Goal: Task Accomplishment & Management: Use online tool/utility

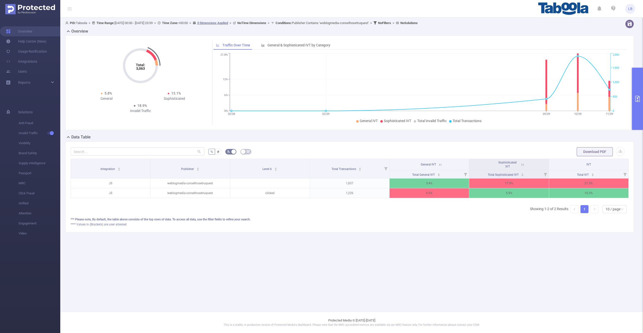
click at [634, 99] on icon "primary" at bounding box center [637, 99] width 6 height 6
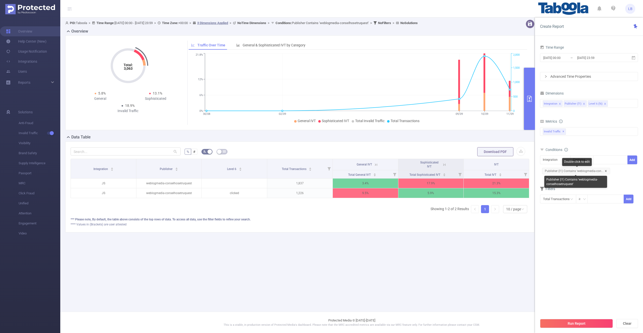
click at [604, 170] on icon "icon: close" at bounding box center [605, 171] width 3 height 3
click at [557, 164] on div "Integration" at bounding box center [555, 160] width 30 height 9
click at [559, 176] on li "Publisher (l1)" at bounding box center [555, 178] width 30 height 8
click at [604, 161] on div at bounding box center [610, 160] width 29 height 8
paste input "weblogmedia-tipsandtricksjapant"
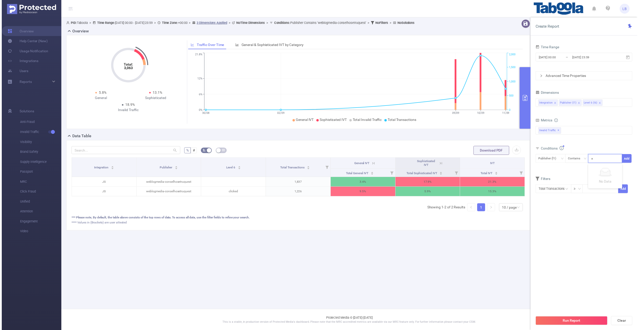
scroll to position [0, 16]
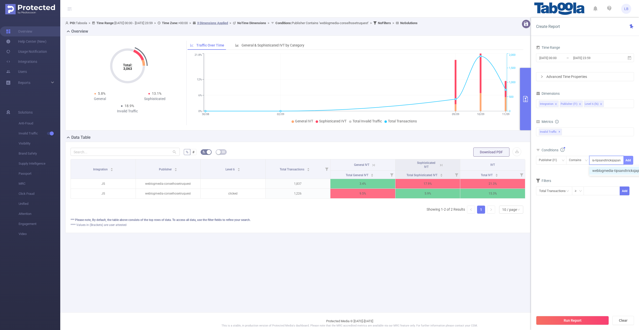
type input "weblogmedia-tipsandtricksjapant"
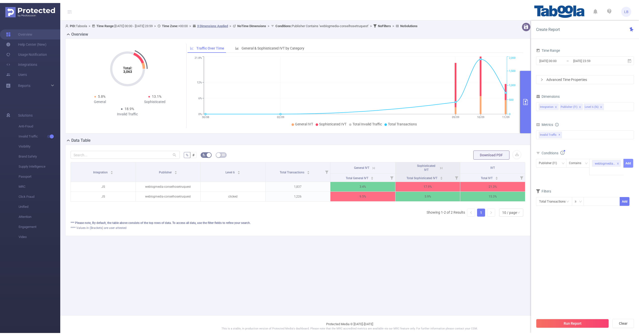
scroll to position [0, 0]
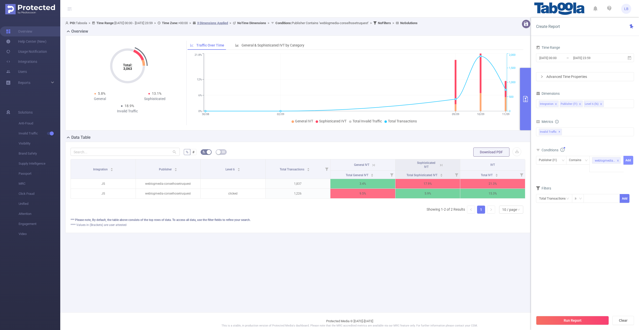
click at [626, 162] on button "Add" at bounding box center [628, 160] width 10 height 9
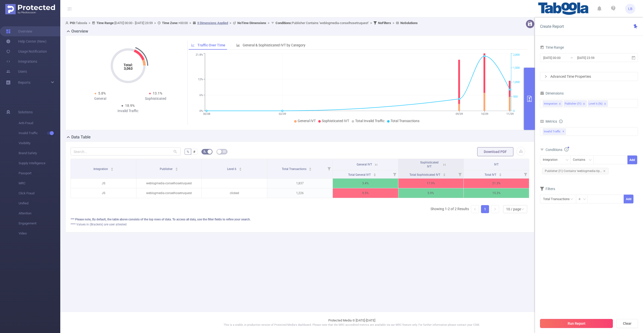
click at [556, 325] on button "Run Report" at bounding box center [576, 323] width 73 height 9
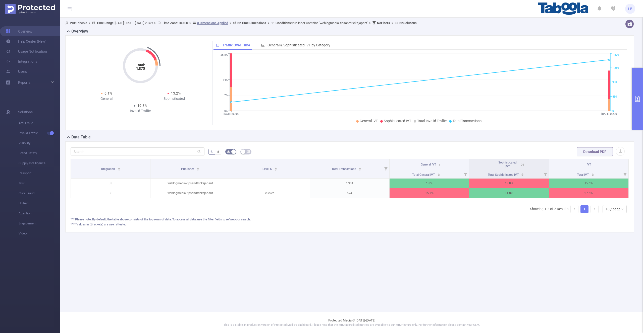
click at [517, 165] on div "Sophisticated IVT" at bounding box center [507, 165] width 22 height 8
click at [519, 164] on icon at bounding box center [521, 164] width 6 height 5
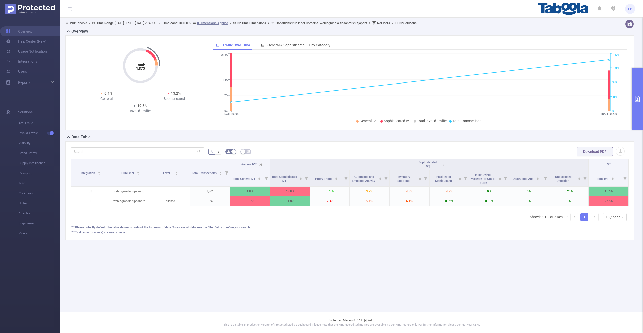
click at [439, 165] on icon at bounding box center [442, 164] width 6 height 5
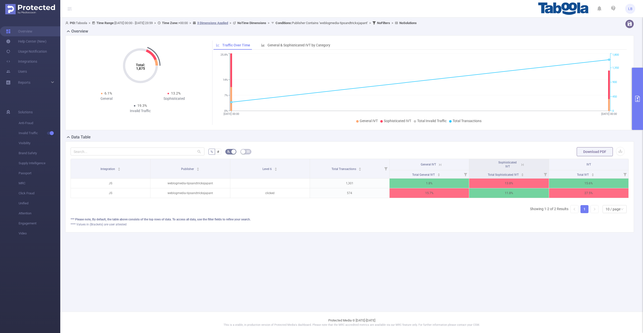
click at [439, 166] on icon at bounding box center [439, 165] width 5 height 5
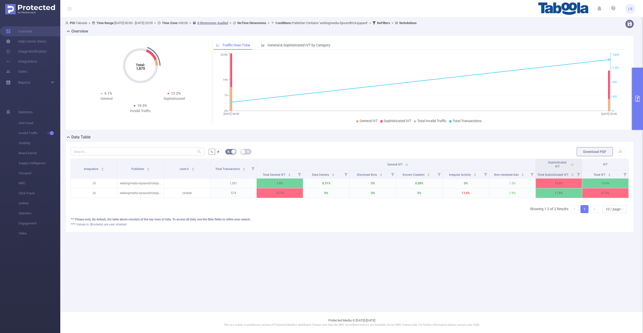
click at [404, 165] on icon at bounding box center [406, 165] width 5 height 5
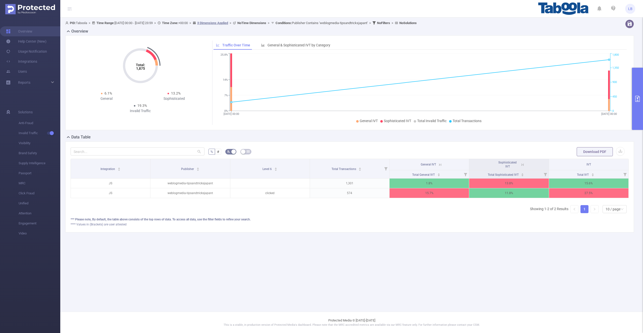
click at [635, 110] on button "primary" at bounding box center [636, 99] width 11 height 62
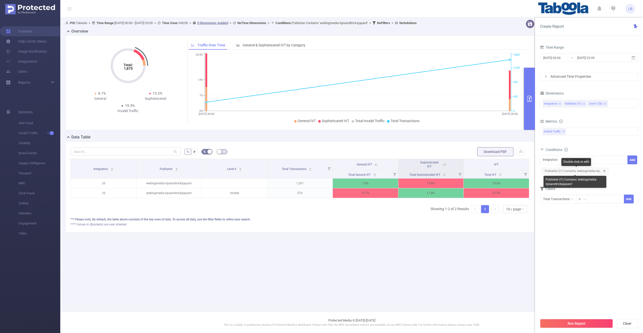
click at [603, 170] on icon "icon: close" at bounding box center [604, 171] width 3 height 3
click at [552, 163] on div "Integration" at bounding box center [551, 160] width 18 height 8
click at [560, 180] on li "Publisher (l1)" at bounding box center [555, 178] width 30 height 8
click at [607, 160] on div at bounding box center [610, 160] width 29 height 8
paste input "njschools-aitpune"
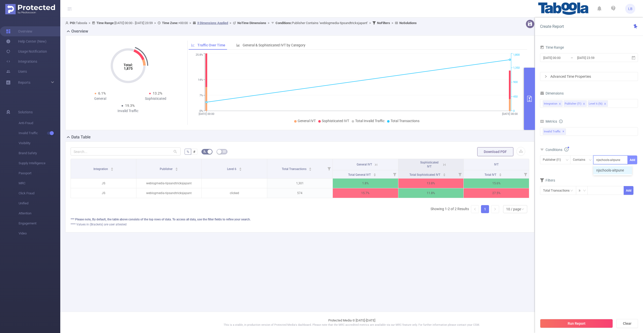
type input "njschools-aitpune"
click at [631, 161] on button "Add" at bounding box center [632, 160] width 10 height 9
click at [566, 326] on button "Run Report" at bounding box center [576, 323] width 73 height 9
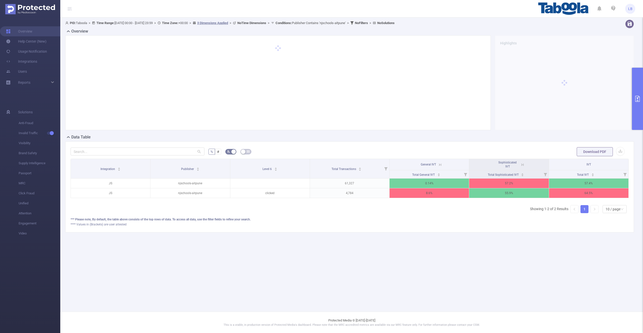
click at [522, 164] on icon at bounding box center [522, 165] width 5 height 5
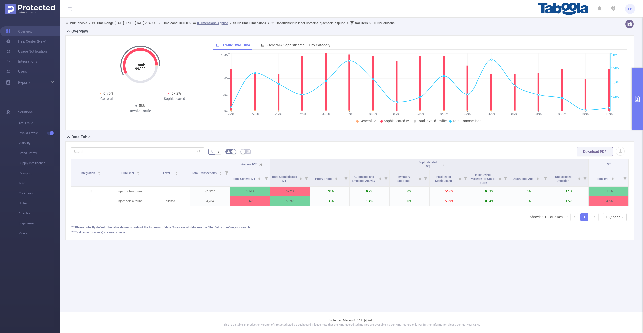
click at [636, 97] on icon "primary" at bounding box center [637, 99] width 6 height 6
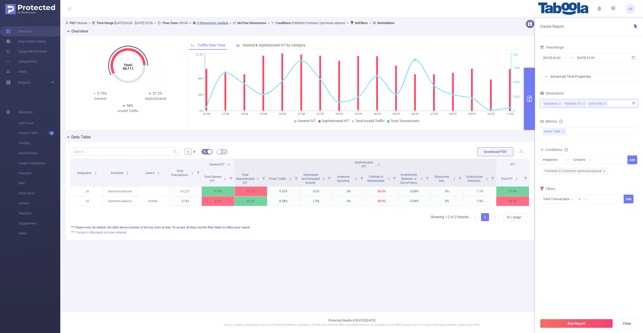
click at [610, 102] on div "Integration Publisher (l1) Level 6 (l6)" at bounding box center [588, 103] width 92 height 8
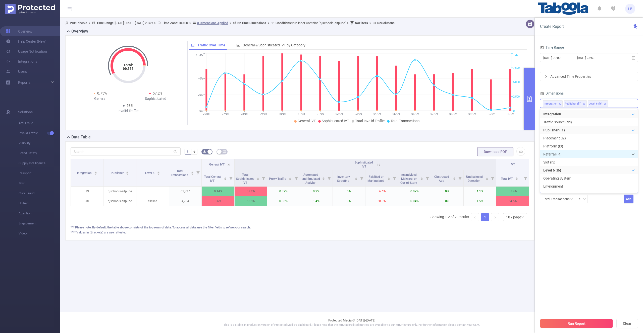
click at [552, 151] on li "Referral (l4)" at bounding box center [588, 154] width 97 height 8
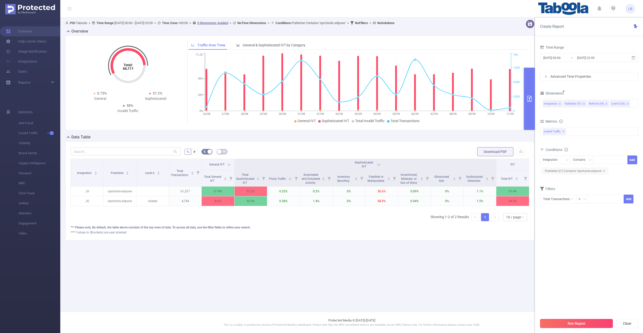
click at [578, 323] on button "Run Report" at bounding box center [576, 323] width 73 height 9
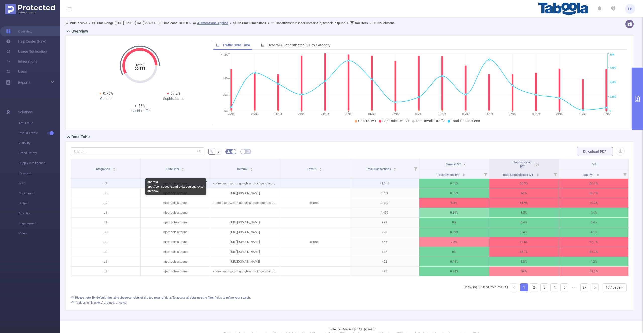
click at [266, 184] on p "android-app://com.google.android.googlequicksearchbox/" at bounding box center [245, 184] width 70 height 10
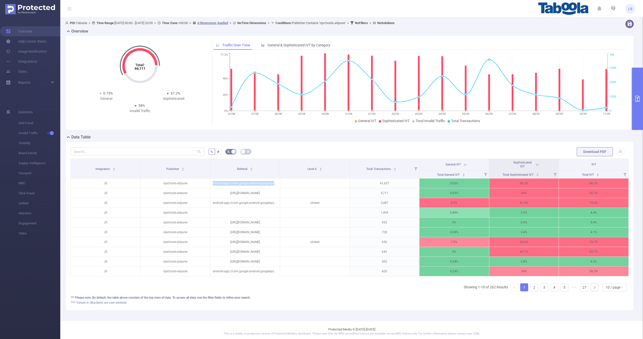
click at [639, 107] on button "primary" at bounding box center [636, 99] width 11 height 62
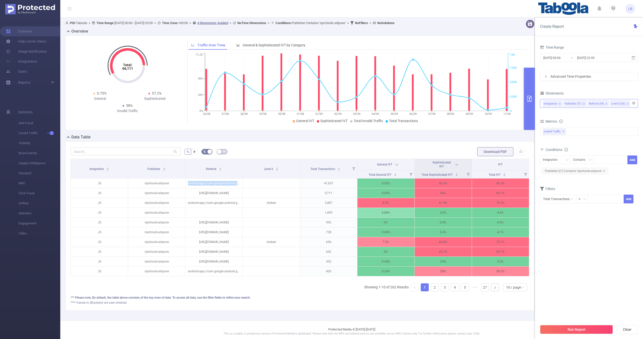
click at [605, 104] on icon "icon: close" at bounding box center [606, 104] width 3 height 3
click at [603, 171] on icon "icon: close" at bounding box center [604, 171] width 2 height 2
click at [558, 160] on div "Integration" at bounding box center [551, 160] width 18 height 8
click at [556, 180] on li "Publisher (l1)" at bounding box center [555, 178] width 30 height 8
click at [604, 158] on div at bounding box center [610, 160] width 29 height 8
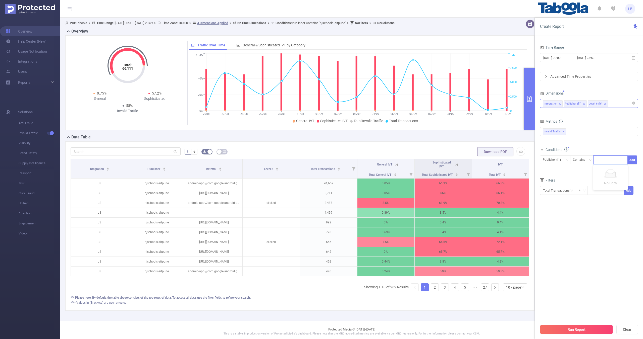
paste input "weblogmedia-trucsetastucest"
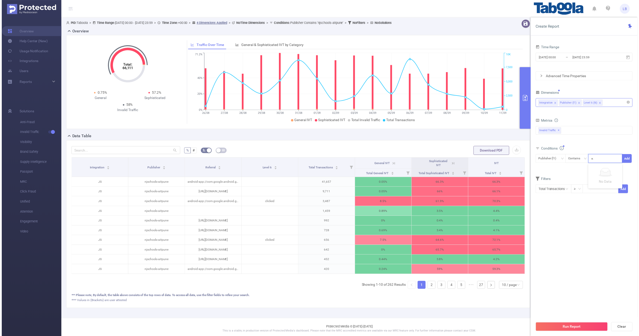
scroll to position [0, 11]
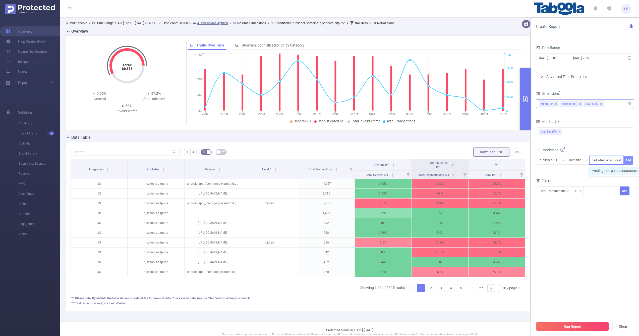
type input "weblogmedia-trucsetastucest"
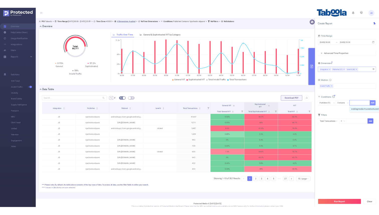
scroll to position [0, 0]
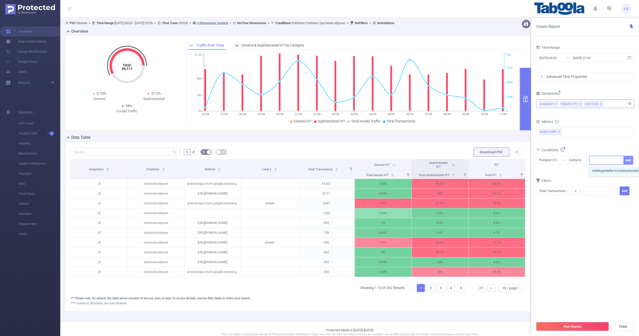
click at [628, 160] on button "Add" at bounding box center [628, 160] width 10 height 9
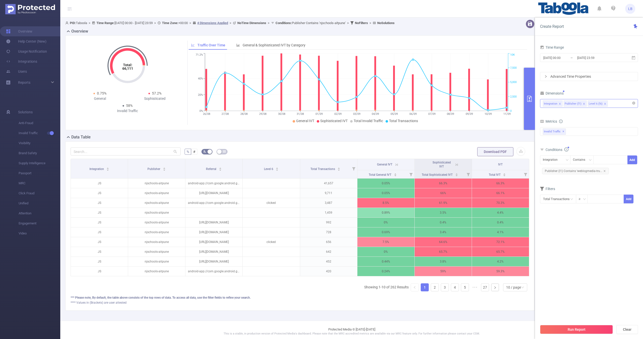
click at [570, 319] on section "Time Range [DATE] 00:00 _ [DATE] 23:59 Advanced Time Properties Dimensions Inte…" at bounding box center [589, 183] width 98 height 278
click at [570, 326] on button "Run Report" at bounding box center [576, 329] width 73 height 9
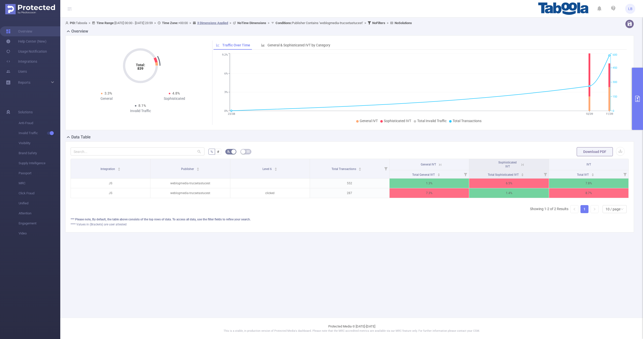
click at [438, 164] on icon at bounding box center [439, 165] width 5 height 5
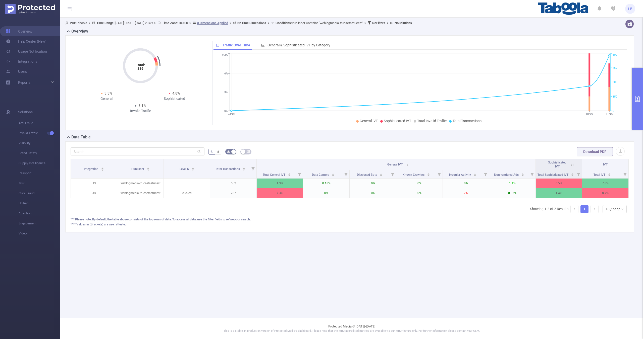
click at [406, 165] on icon at bounding box center [406, 165] width 5 height 5
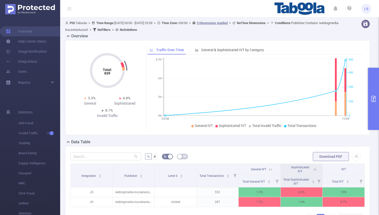
click at [374, 98] on icon "primary" at bounding box center [374, 99] width 5 height 6
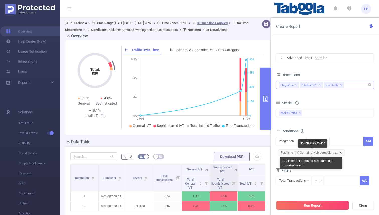
click at [341, 153] on icon "icon: close" at bounding box center [341, 152] width 3 height 3
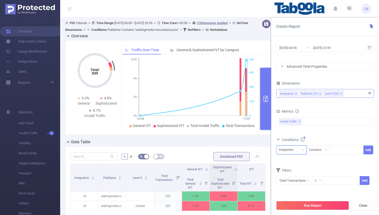
click at [301, 150] on div "Integration" at bounding box center [291, 150] width 25 height 8
click at [296, 167] on li "Publisher (l1)" at bounding box center [292, 168] width 30 height 8
click at [352, 148] on div at bounding box center [347, 150] width 29 height 8
paste input "weblogmedia-tipsandtrickst"
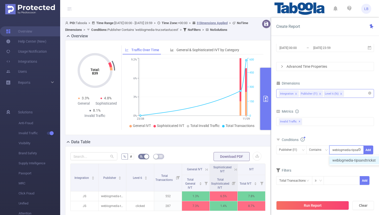
scroll to position [0, 9]
type input "weblogmedia-tipsandtrickst"
click at [368, 150] on button "Add" at bounding box center [369, 150] width 10 height 9
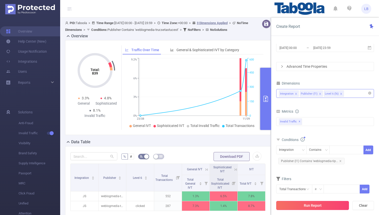
click at [296, 204] on button "Run Report" at bounding box center [313, 205] width 73 height 9
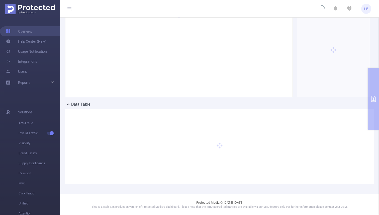
scroll to position [16, 0]
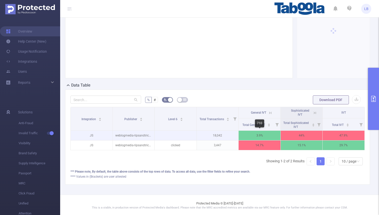
scroll to position [0, 1]
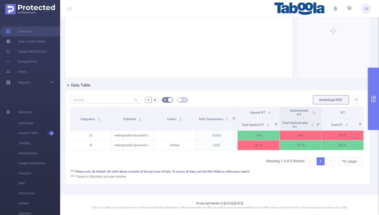
click at [314, 114] on icon at bounding box center [314, 113] width 5 height 5
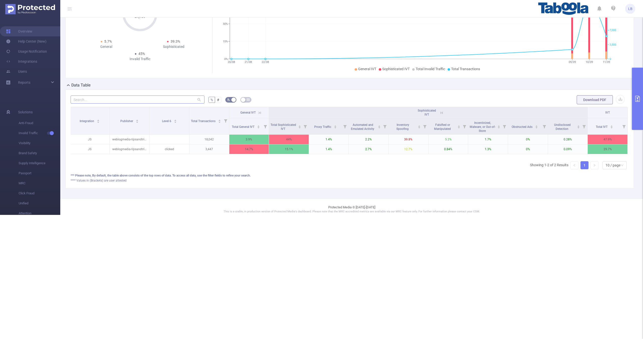
scroll to position [0, 0]
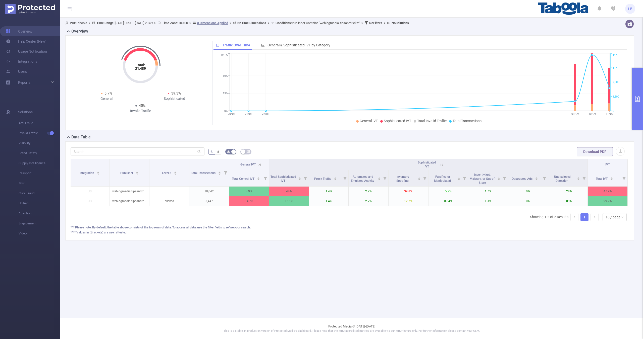
click at [635, 87] on button "primary" at bounding box center [636, 99] width 11 height 62
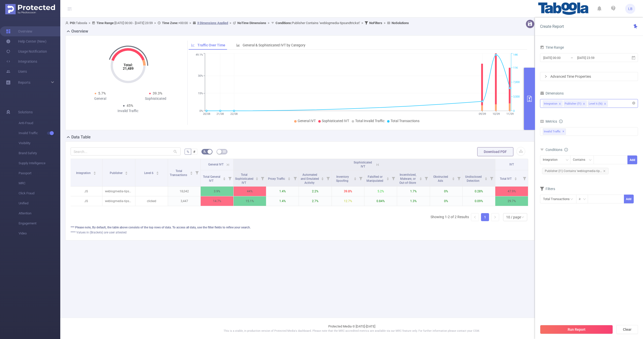
click at [615, 103] on div "Integration Publisher (l1) Level 6 (l6)" at bounding box center [588, 103] width 92 height 8
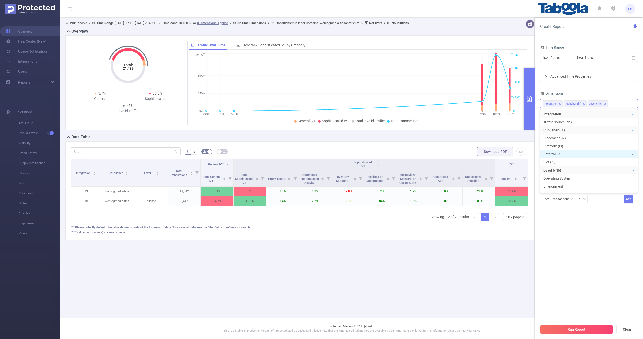
click at [557, 153] on li "Referral (l4)" at bounding box center [588, 154] width 97 height 8
click at [568, 330] on button "Run Report" at bounding box center [576, 329] width 73 height 9
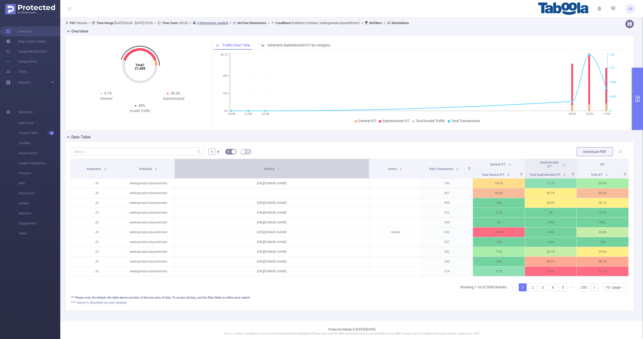
drag, startPoint x: 277, startPoint y: 168, endPoint x: 318, endPoint y: 169, distance: 40.7
click at [318, 169] on th "Referral" at bounding box center [271, 169] width 195 height 20
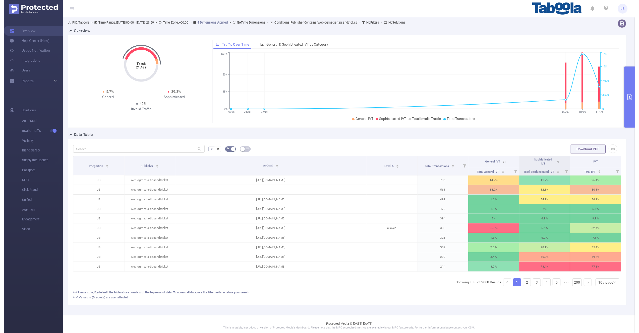
scroll to position [0, 1]
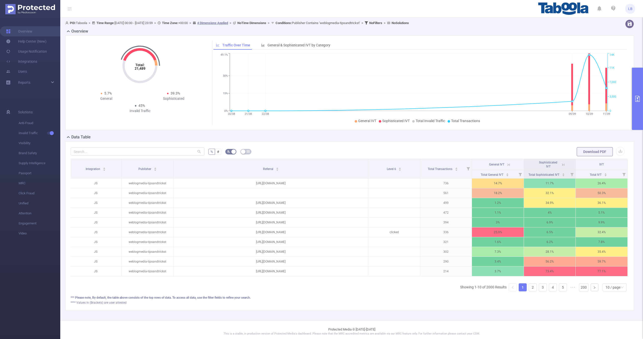
click at [506, 164] on icon at bounding box center [508, 165] width 5 height 5
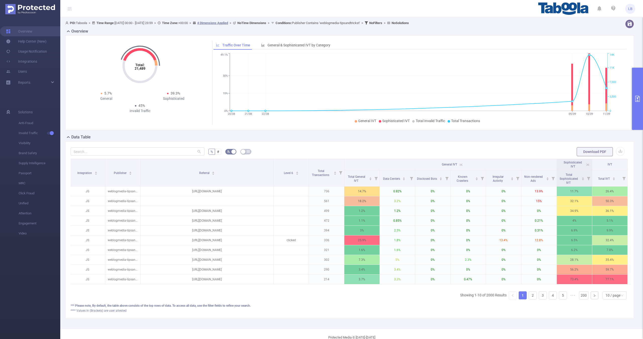
click at [459, 163] on icon at bounding box center [461, 165] width 5 height 5
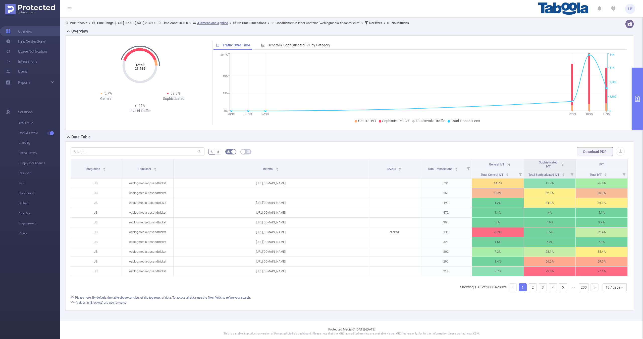
click at [561, 165] on icon at bounding box center [562, 165] width 2 height 2
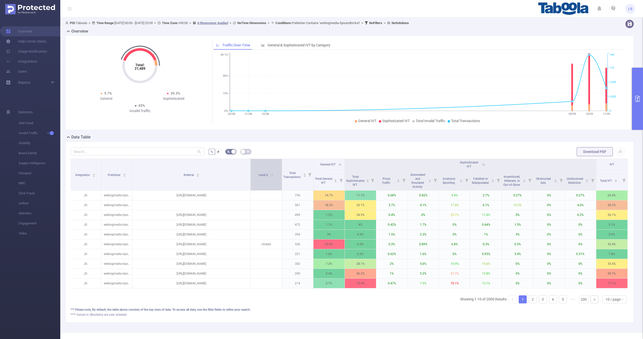
click at [261, 172] on div "Level 6" at bounding box center [266, 174] width 15 height 5
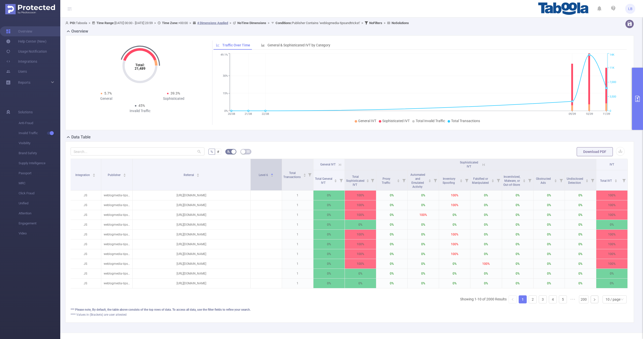
click at [261, 172] on div "Level 6" at bounding box center [266, 174] width 15 height 5
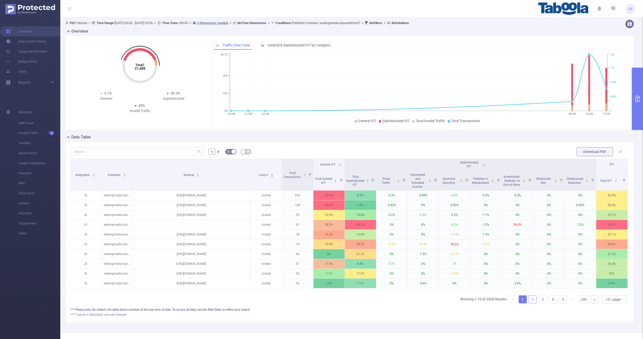
click at [531, 303] on link "2" at bounding box center [533, 300] width 8 height 8
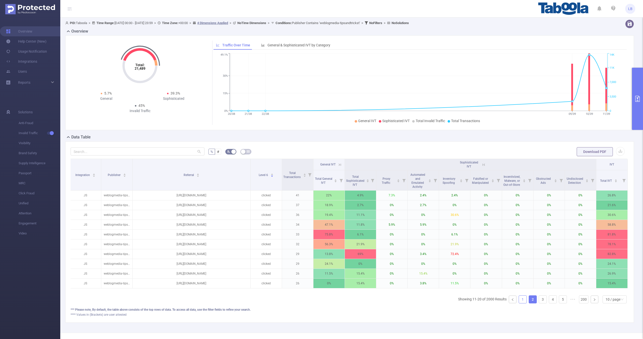
click at [522, 303] on link "1" at bounding box center [523, 300] width 8 height 8
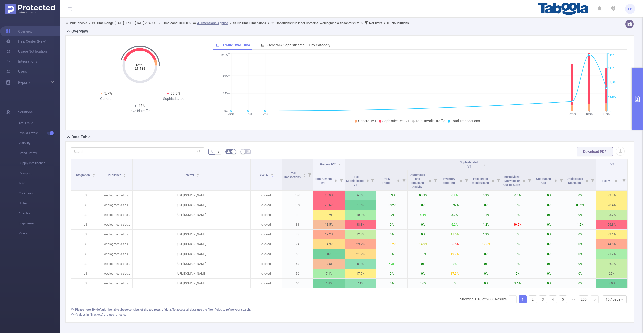
click at [636, 99] on icon "primary" at bounding box center [637, 99] width 6 height 6
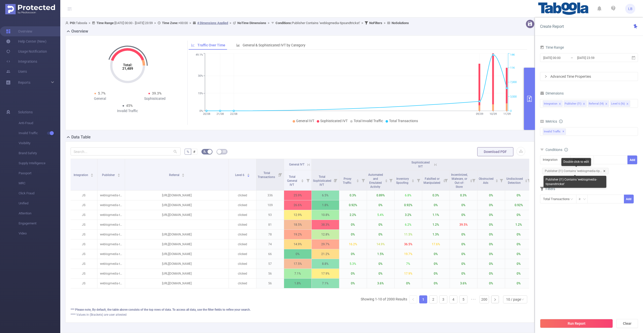
click at [603, 171] on icon "icon: close" at bounding box center [604, 171] width 3 height 3
click at [553, 160] on div "Integration" at bounding box center [551, 160] width 18 height 8
click at [556, 177] on li "Publisher (l1)" at bounding box center [555, 178] width 30 height 8
click at [606, 158] on div at bounding box center [610, 160] width 29 height 8
paste input "datablocks-zohark"
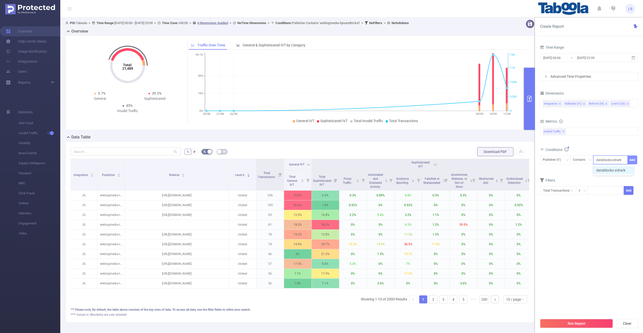
type input "datablocks-zohark"
click at [635, 164] on button "Add" at bounding box center [632, 160] width 10 height 9
click at [605, 103] on icon "icon: close" at bounding box center [606, 104] width 2 height 2
click at [586, 320] on button "Run Report" at bounding box center [576, 323] width 73 height 9
